Goal: Transaction & Acquisition: Purchase product/service

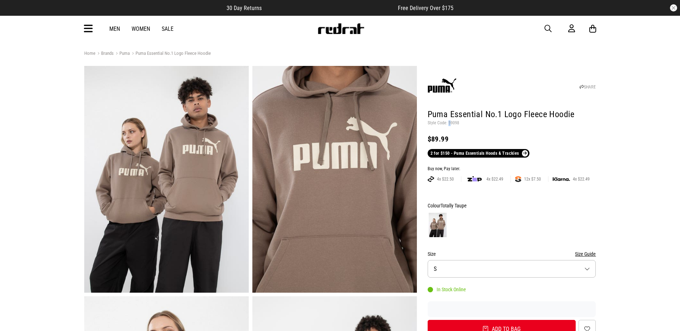
click at [449, 123] on p "Style Code: 59098" at bounding box center [512, 123] width 169 height 6
drag, startPoint x: 449, startPoint y: 123, endPoint x: 520, endPoint y: 126, distance: 71.1
click at [521, 123] on p "Style Code: 59098" at bounding box center [512, 123] width 169 height 6
click at [458, 206] on span "Totally Taupe" at bounding box center [454, 206] width 26 height 6
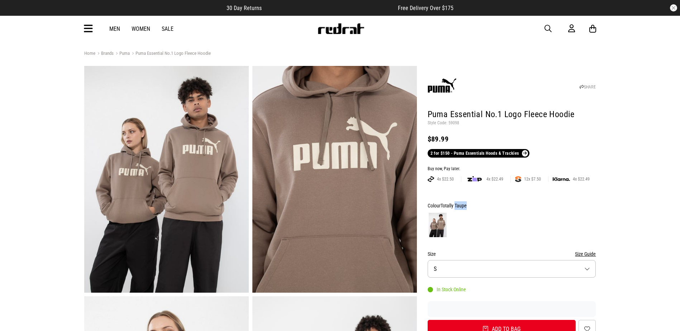
drag, startPoint x: 458, startPoint y: 206, endPoint x: 463, endPoint y: 205, distance: 4.7
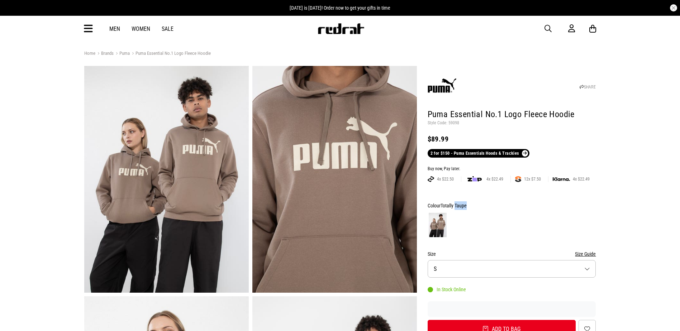
copy span "Taupe"
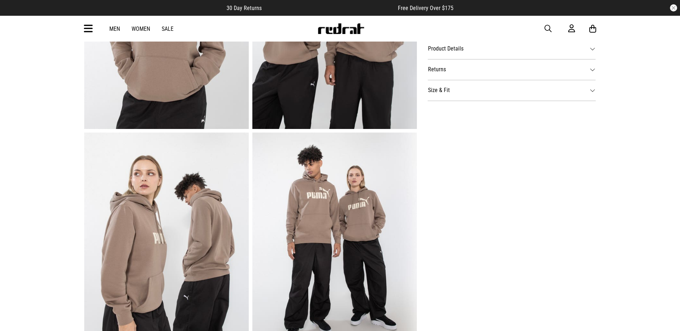
scroll to position [430, 0]
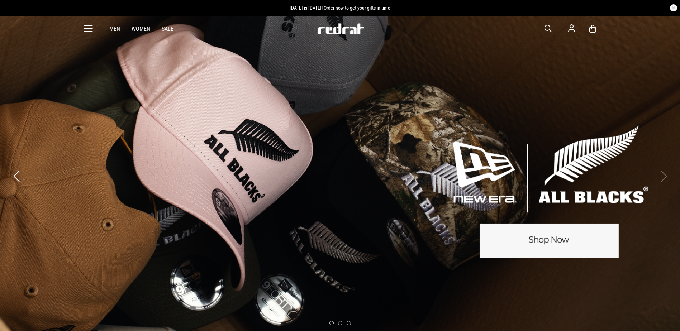
click at [546, 29] on span "button" at bounding box center [548, 28] width 7 height 9
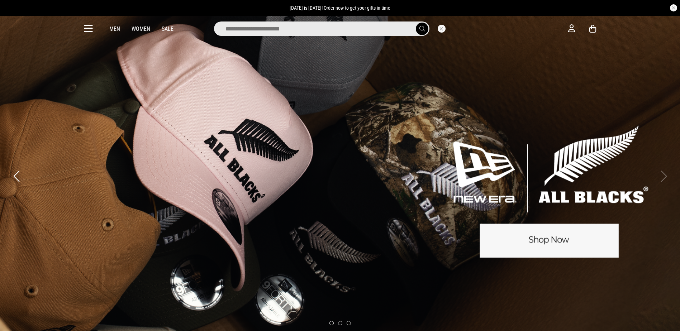
click at [340, 28] on input "search" at bounding box center [322, 29] width 216 height 14
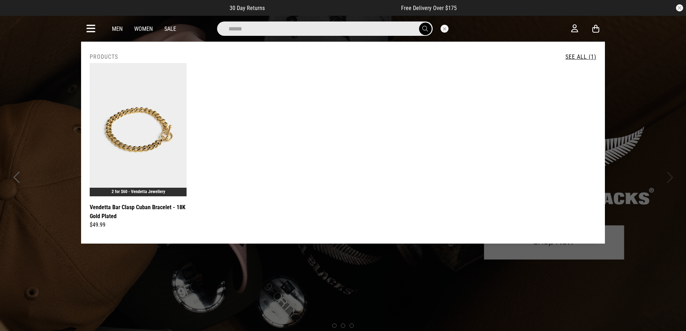
type input "*****"
